Goal: Obtain resource: Download file/media

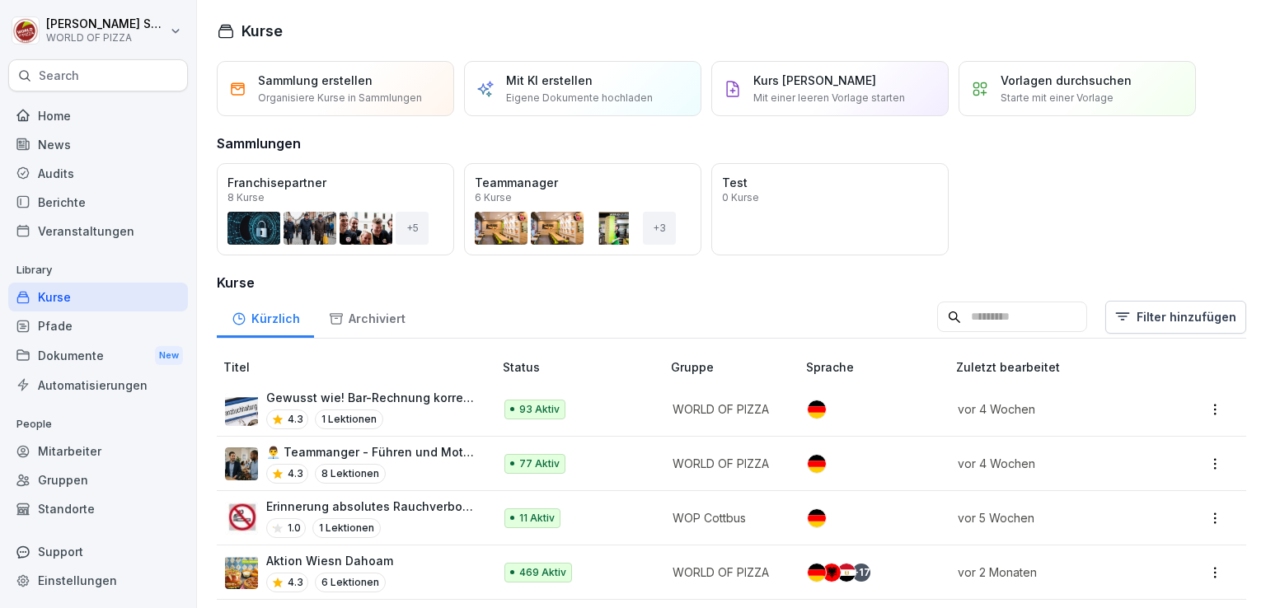
click at [68, 360] on div "Dokumente New" at bounding box center [98, 355] width 180 height 30
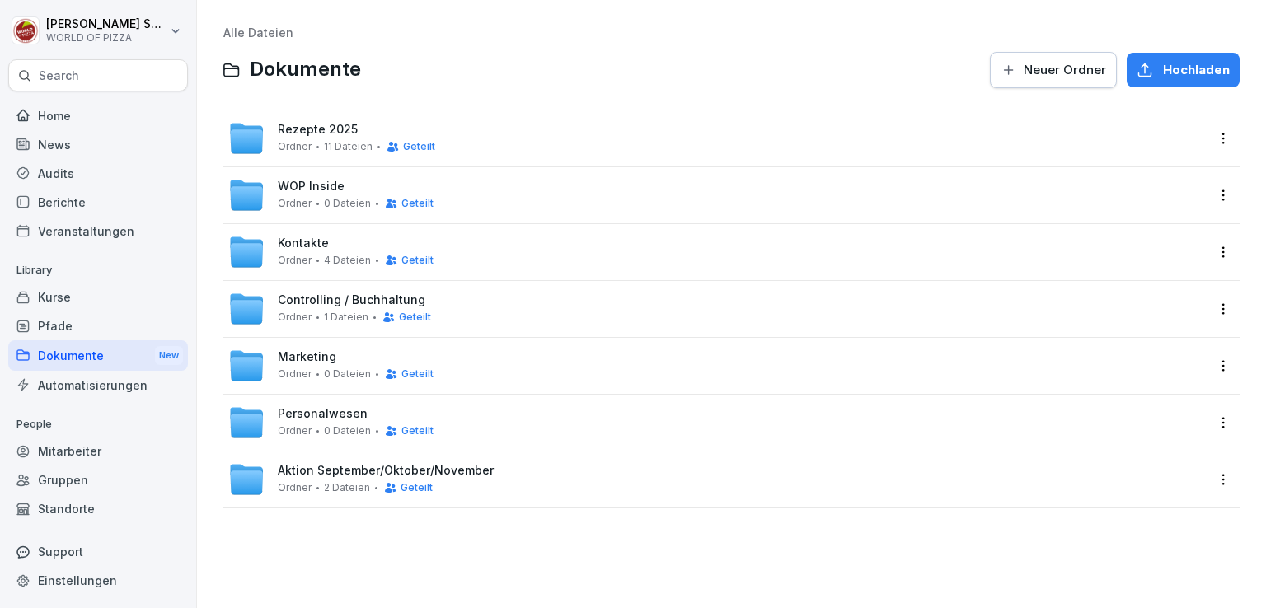
click at [313, 185] on span "WOP Inside" at bounding box center [311, 187] width 67 height 14
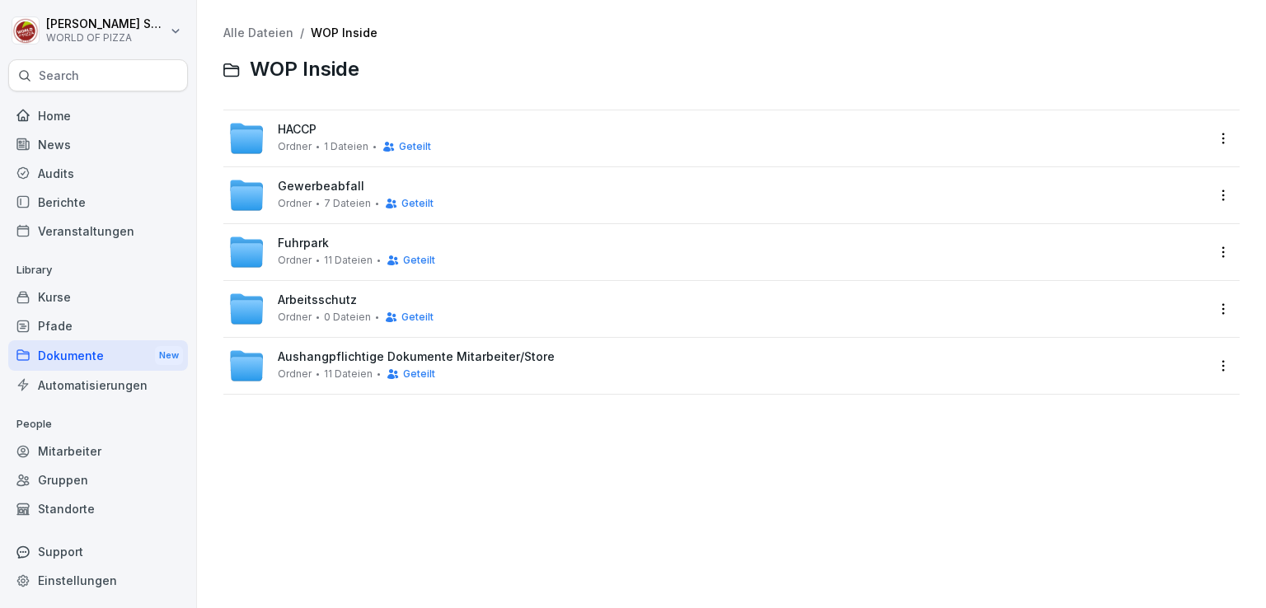
click at [254, 41] on div "Alle Dateien / WOP Inside WOP Inside" at bounding box center [731, 57] width 1016 height 63
click at [251, 37] on link "Alle Dateien" at bounding box center [258, 33] width 70 height 14
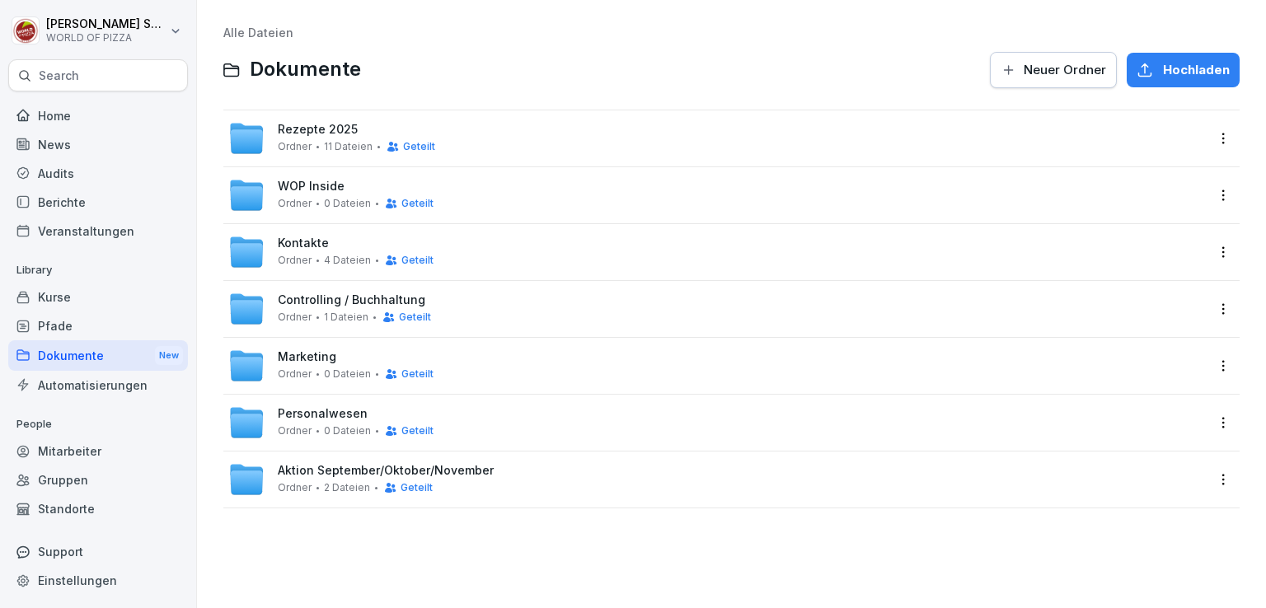
click at [297, 232] on div "Kontakte Ordner 4 Dateien Geteilt" at bounding box center [731, 252] width 1016 height 56
click at [297, 241] on span "Kontakte" at bounding box center [303, 243] width 51 height 14
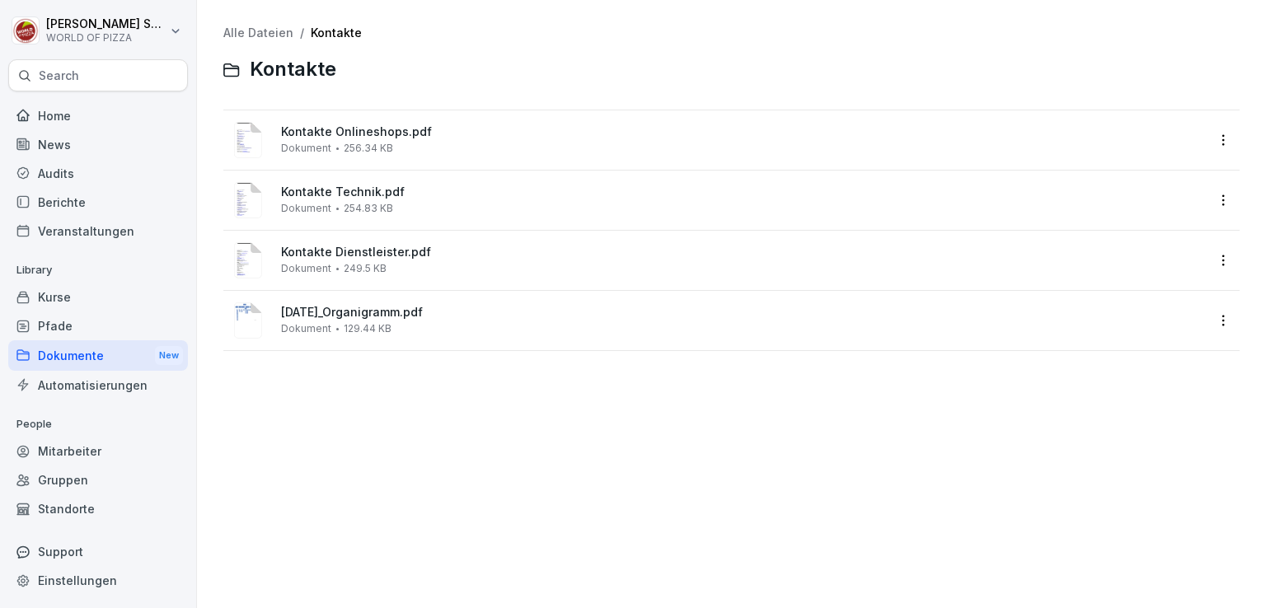
click at [340, 138] on span "Kontakte Onlineshops.pdf" at bounding box center [743, 132] width 924 height 14
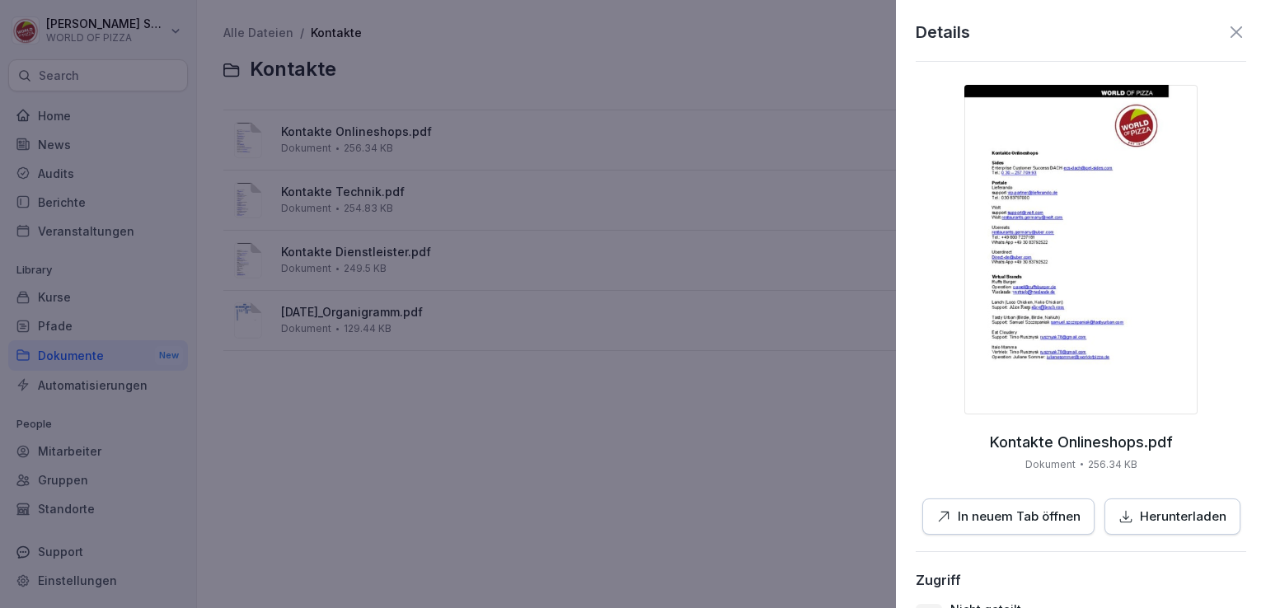
click at [975, 518] on p "In neuem Tab öffnen" at bounding box center [1019, 517] width 123 height 19
